Goal: Transaction & Acquisition: Purchase product/service

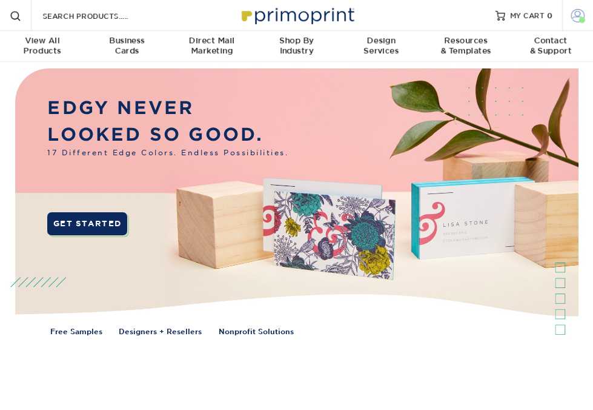
click at [574, 14] on span at bounding box center [577, 14] width 13 height 13
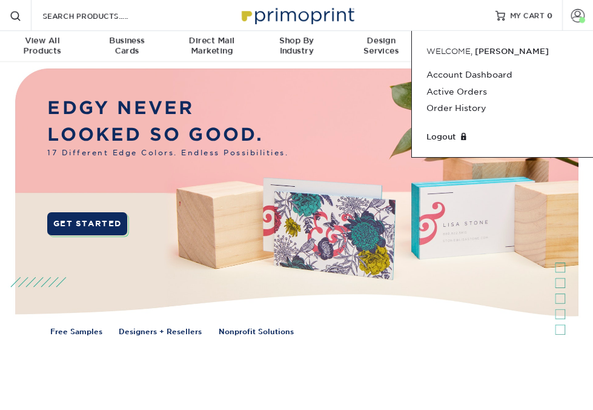
click at [445, 7] on div "Resources Menu Search Products Account Welcome, Joselin Account Dashboard Activ…" at bounding box center [296, 15] width 593 height 31
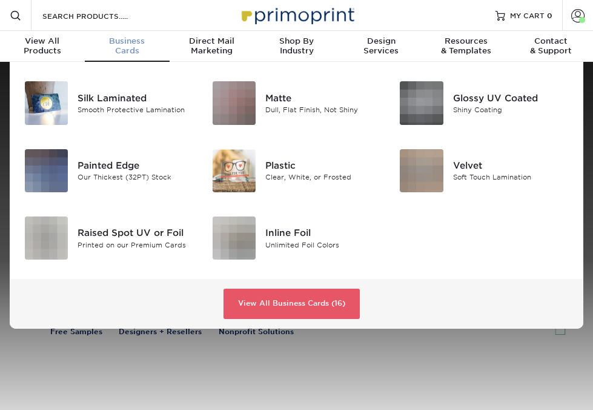
click at [122, 52] on div "Business Cards" at bounding box center [127, 45] width 85 height 19
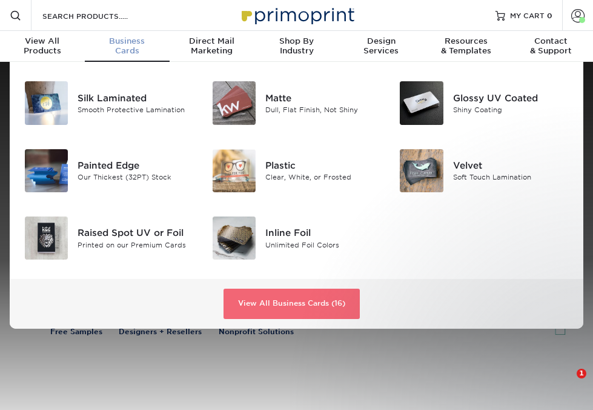
click at [270, 302] on link "View All Business Cards (16)" at bounding box center [292, 303] width 136 height 30
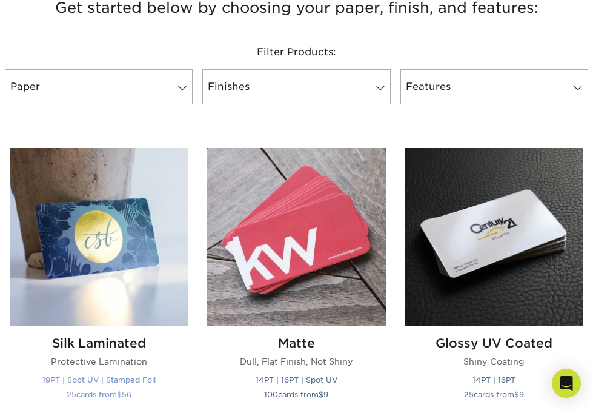
scroll to position [508, 0]
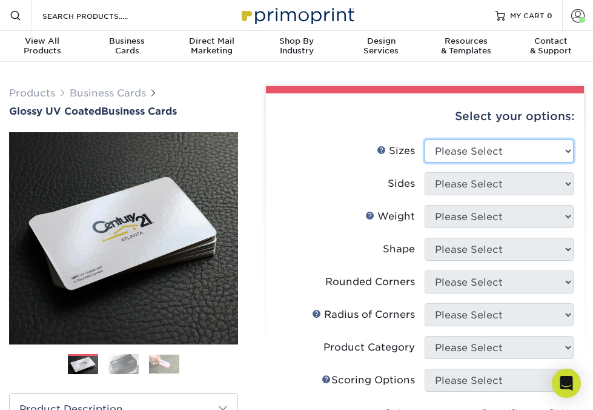
select select "2.00x3.50"
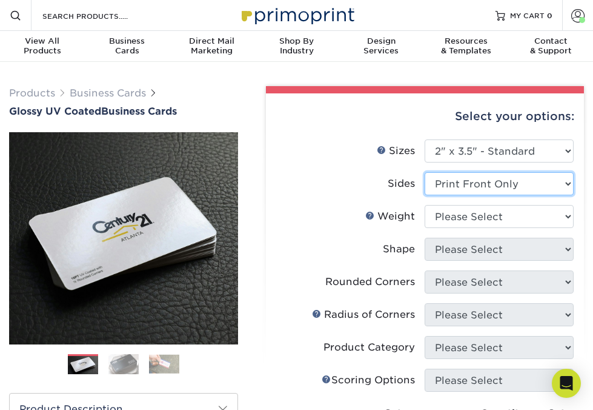
select select "13abbda7-1d64-4f25-8bb2-c179b224825d"
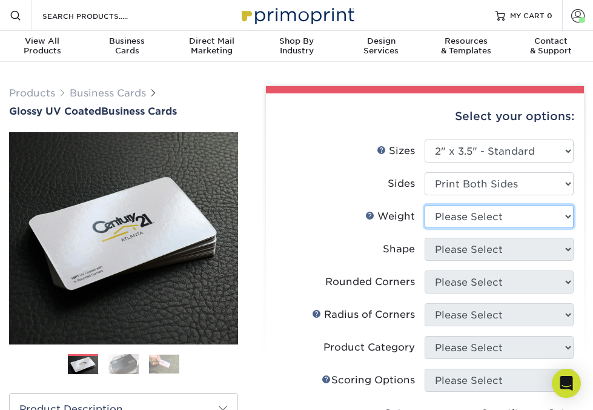
select select "14PT"
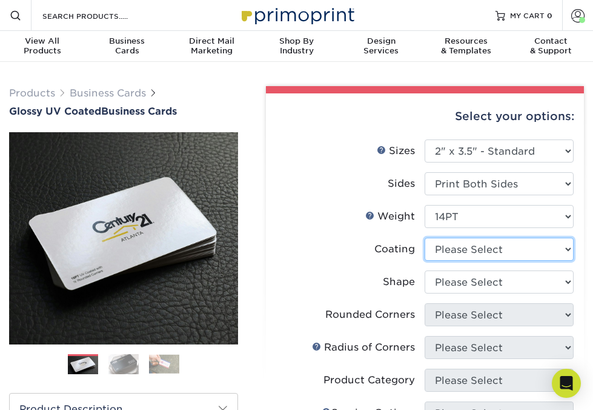
select select "ae367451-b2b8-45df-a344-0f05b6a12993"
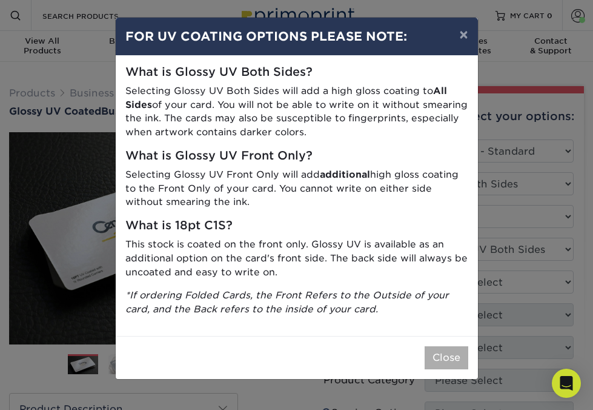
click at [442, 347] on button "Close" at bounding box center [447, 357] width 44 height 23
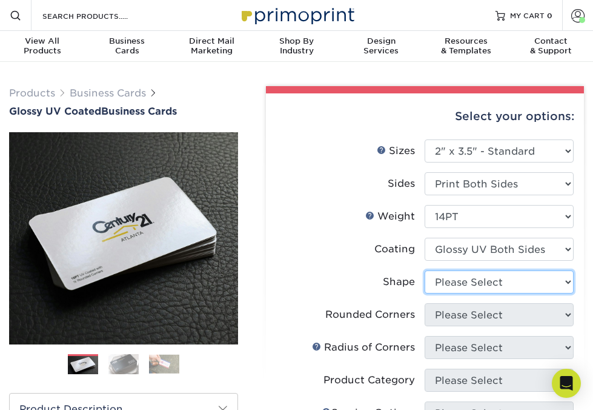
select select "standard"
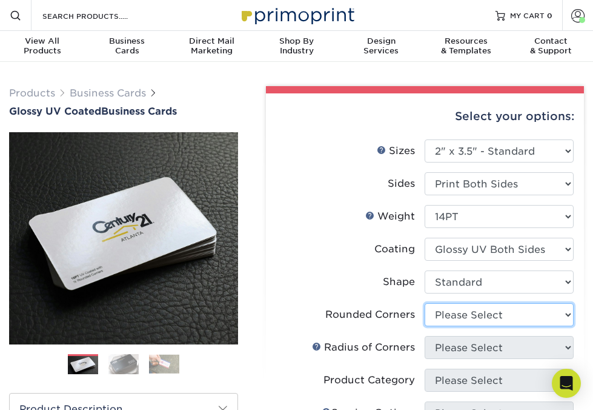
select select "0"
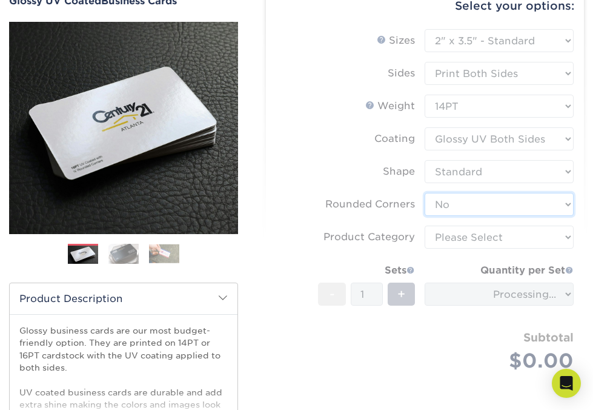
scroll to position [114, 0]
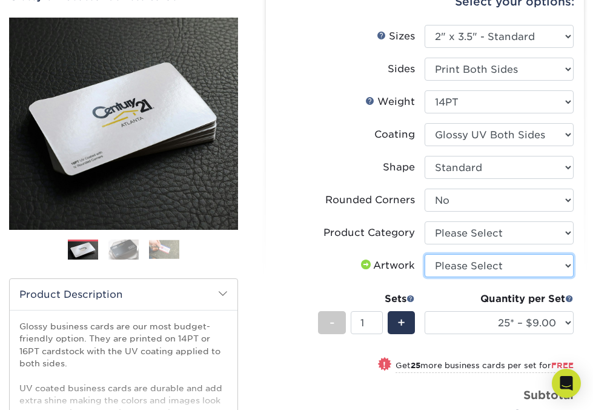
select select "upload"
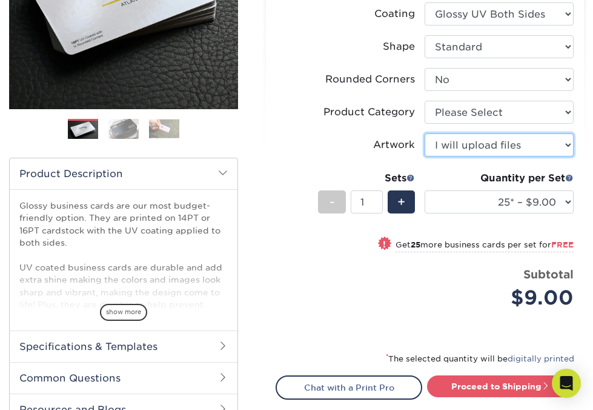
scroll to position [236, 0]
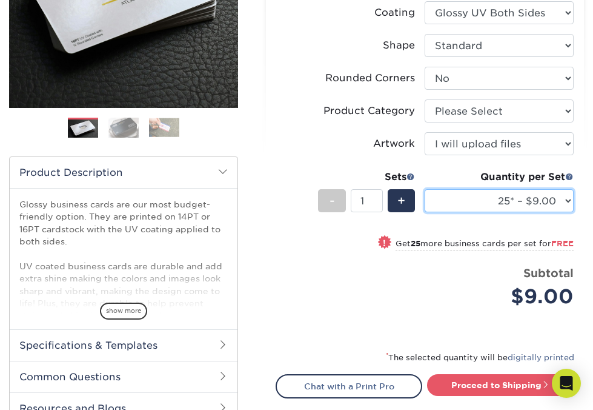
select select "1000 – $42.00"
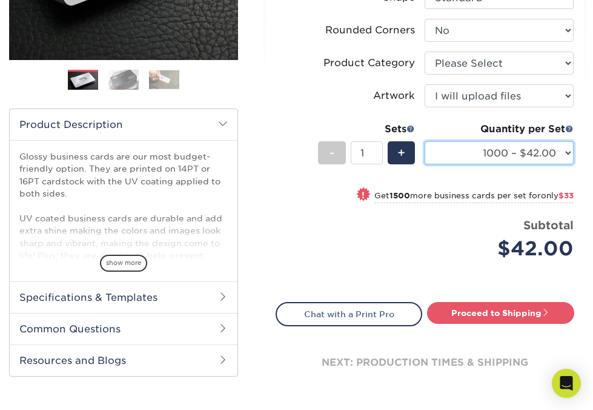
scroll to position [287, 0]
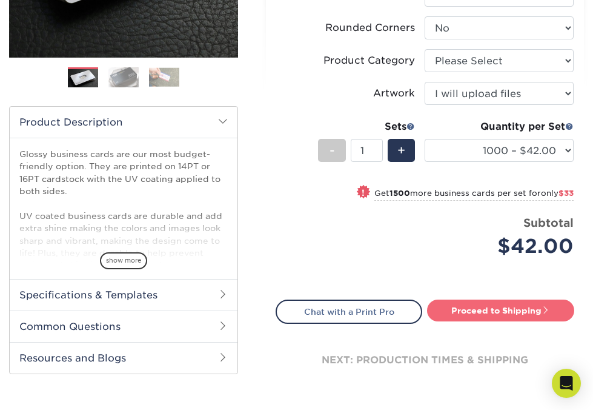
click at [485, 315] on link "Proceed to Shipping" at bounding box center [500, 310] width 147 height 22
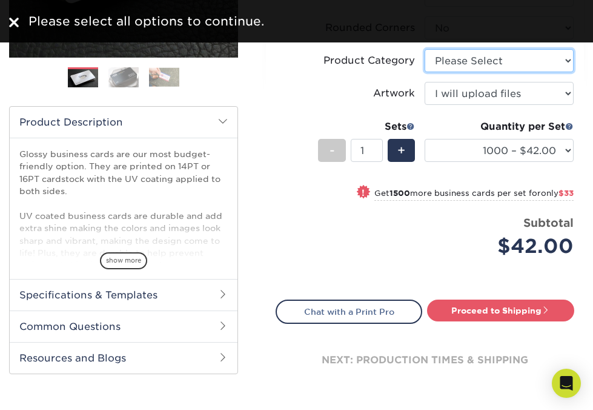
select select "3b5148f1-0588-4f88-a218-97bcfdce65c1"
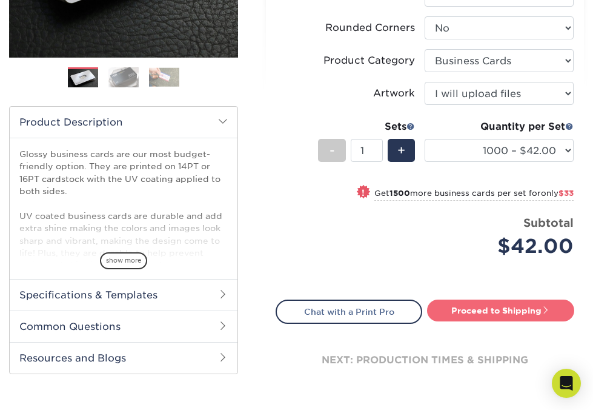
click at [459, 317] on link "Proceed to Shipping" at bounding box center [500, 310] width 147 height 22
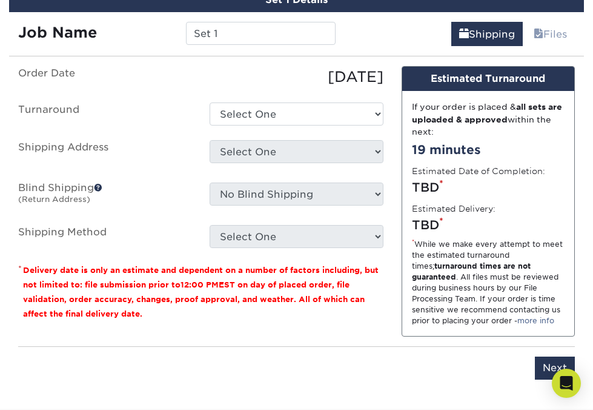
scroll to position [717, 0]
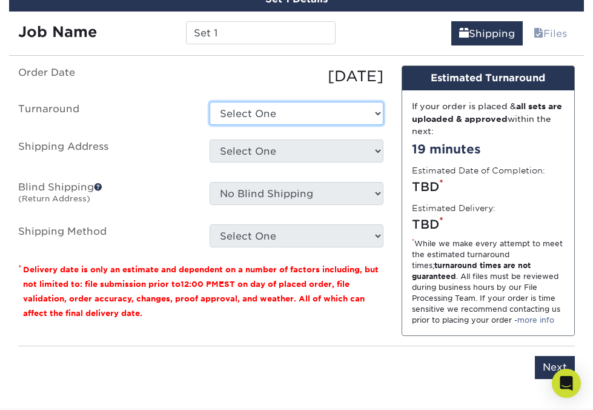
select select "c88c4aa1-b56a-4bac-a860-b8f97e74e20c"
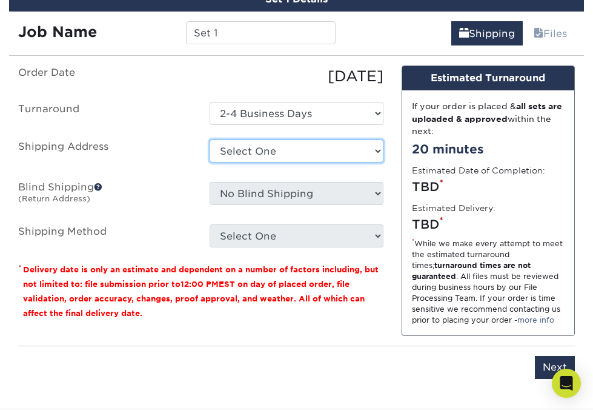
select select "197390"
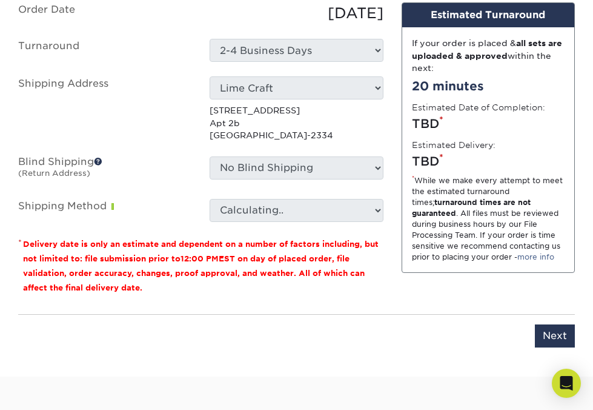
scroll to position [781, 0]
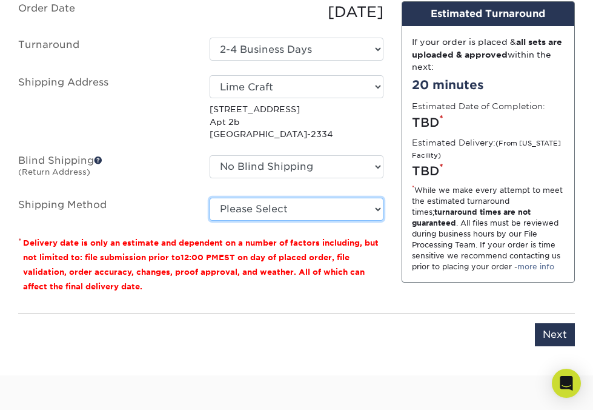
select select "03"
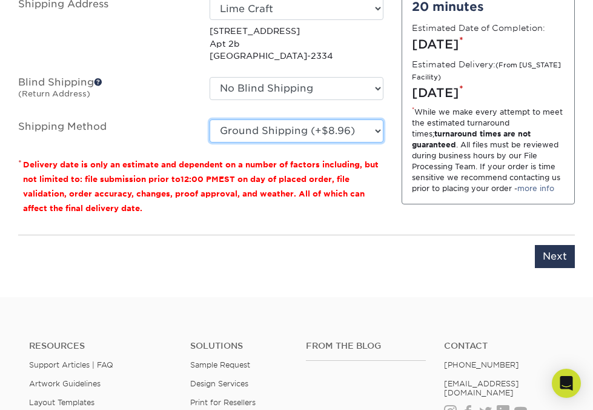
scroll to position [860, 0]
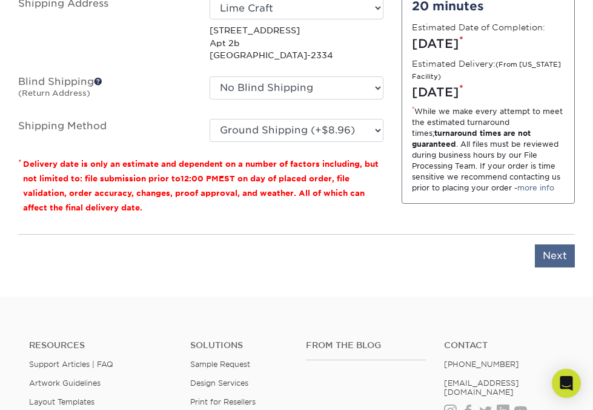
click at [550, 247] on input "Next" at bounding box center [555, 255] width 40 height 23
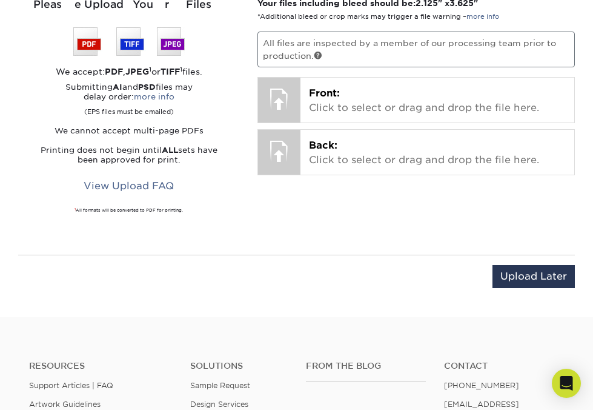
scroll to position [768, 0]
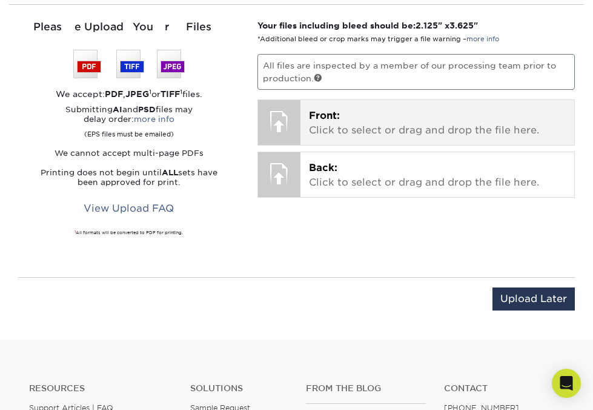
click at [328, 121] on p "Front: Click to select or drag and drop the file here." at bounding box center [437, 122] width 257 height 29
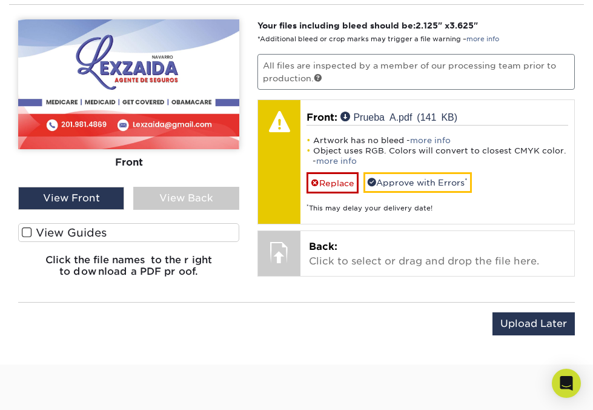
click at [28, 234] on span at bounding box center [27, 233] width 10 height 12
click at [0, 0] on input "View Guides" at bounding box center [0, 0] width 0 height 0
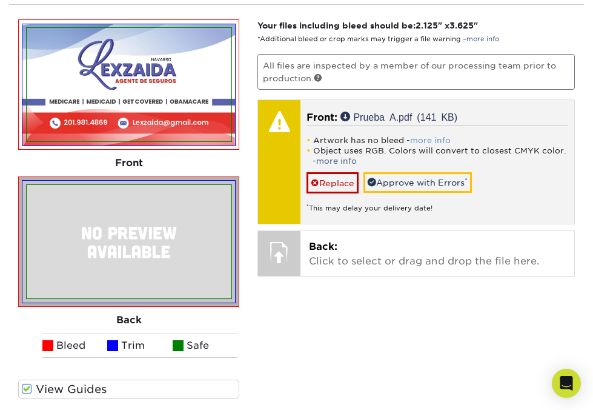
click at [429, 137] on link "more info" at bounding box center [430, 140] width 41 height 9
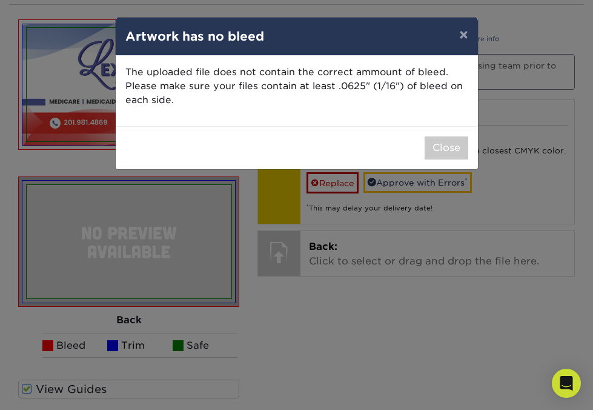
click at [460, 35] on button "×" at bounding box center [463, 35] width 28 height 34
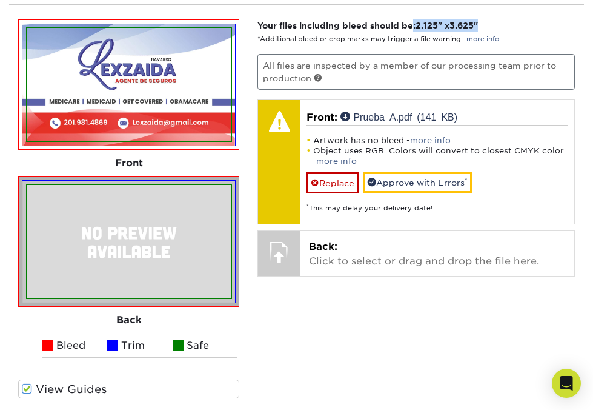
drag, startPoint x: 484, startPoint y: 24, endPoint x: 416, endPoint y: 28, distance: 68.6
click at [416, 28] on strong "Your files including bleed should be: 2.125 " x 3.625 "" at bounding box center [367, 26] width 221 height 10
